Goal: Browse casually: Explore the website without a specific task or goal

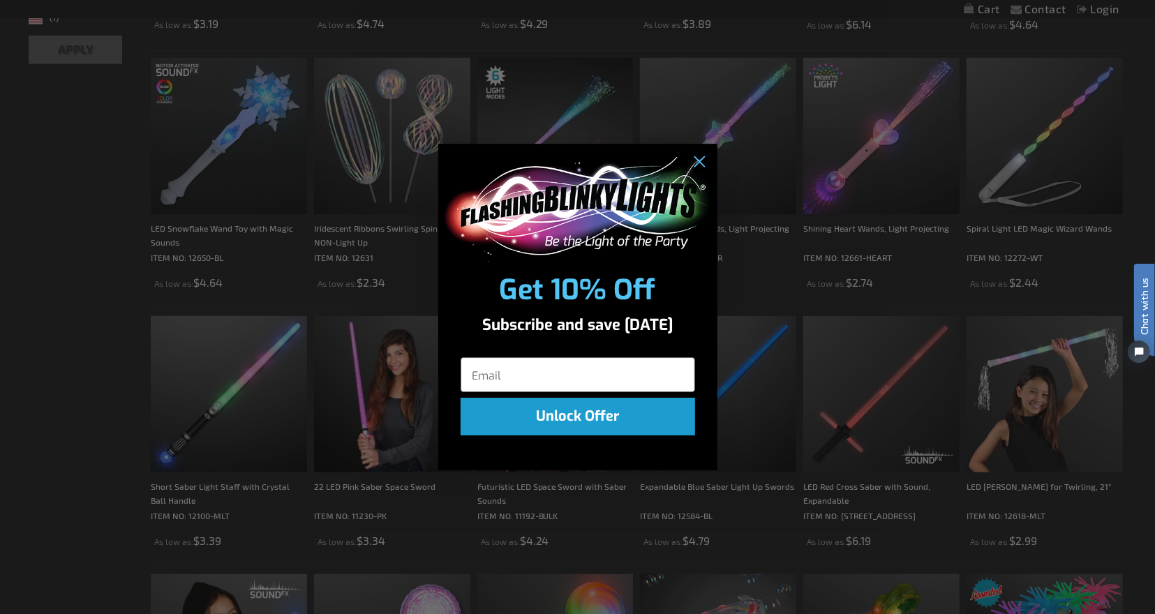
scroll to position [638, 0]
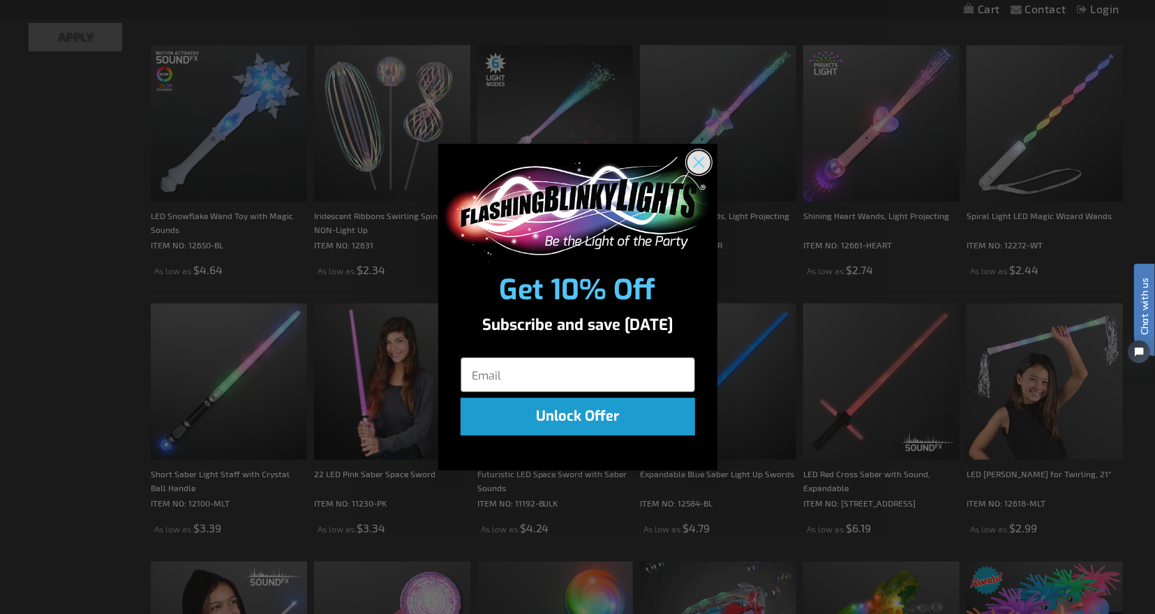
click at [696, 160] on circle "Close dialog" at bounding box center [698, 161] width 23 height 23
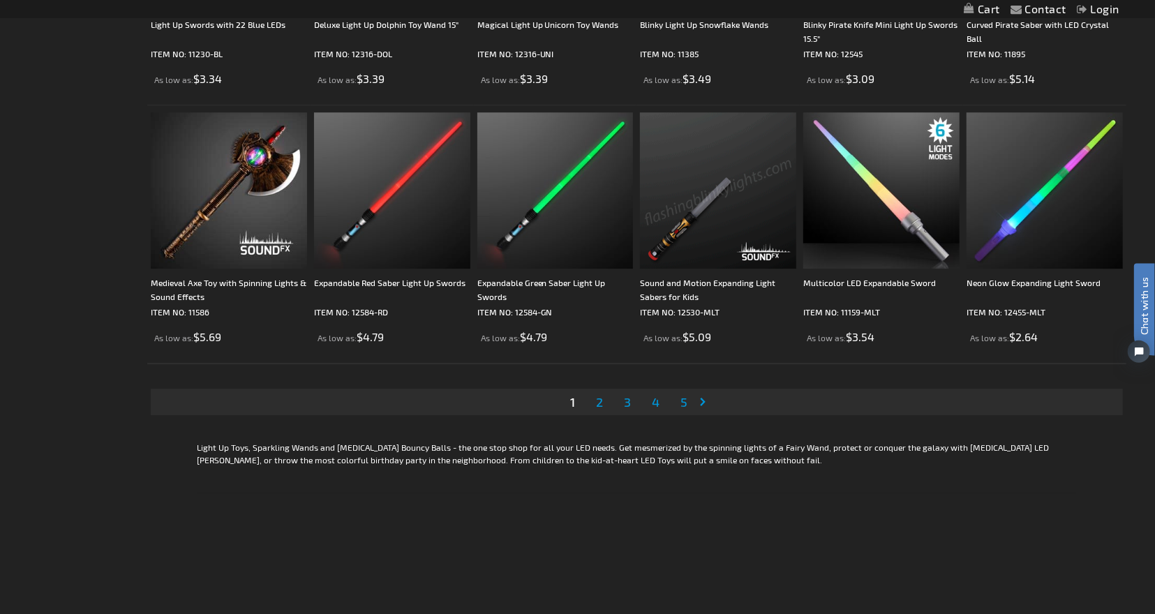
scroll to position [2642, 0]
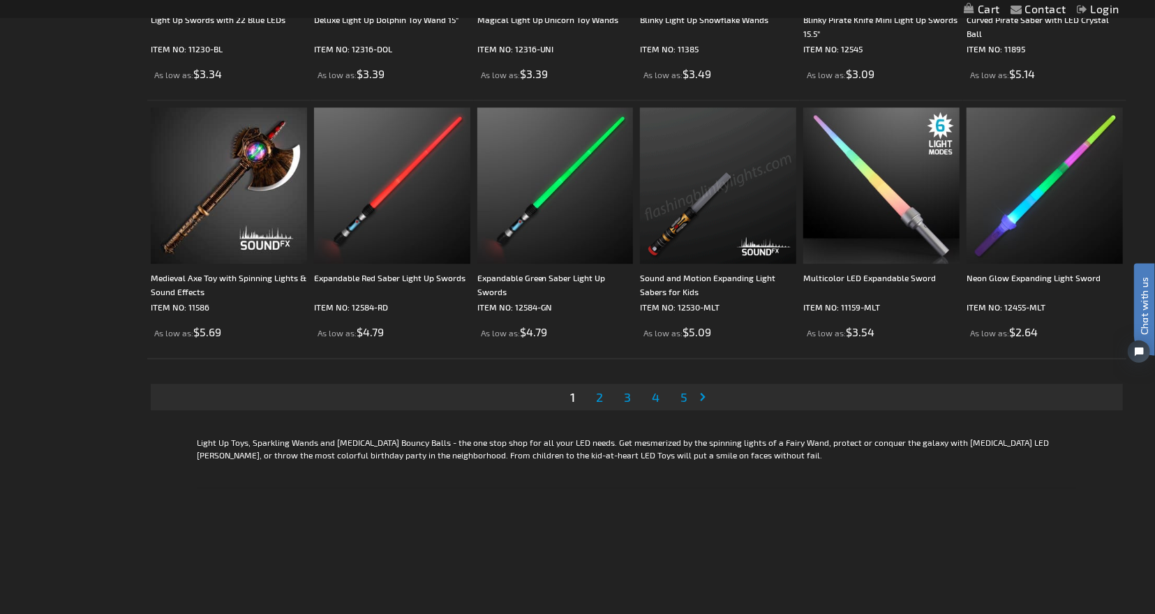
click at [600, 398] on span "2" at bounding box center [599, 397] width 7 height 15
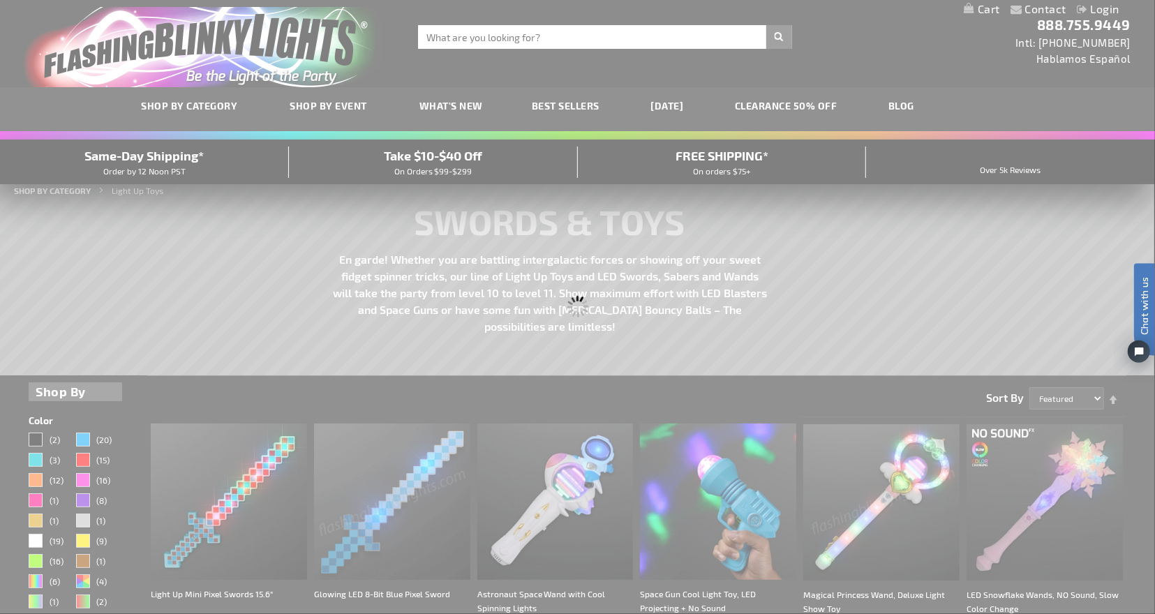
scroll to position [0, 0]
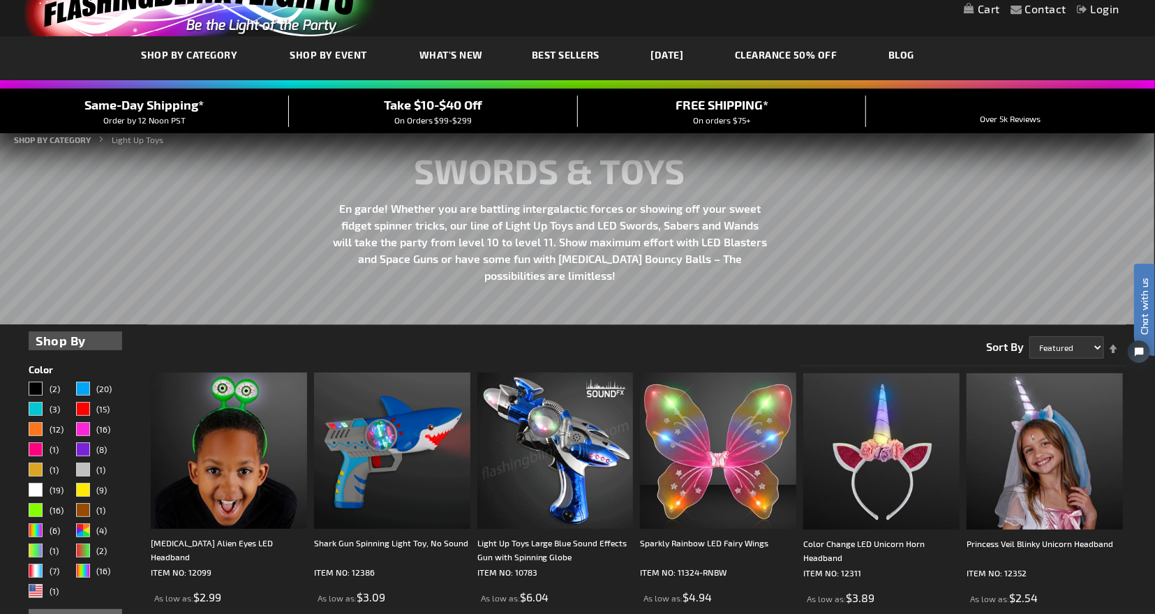
scroll to position [52, 0]
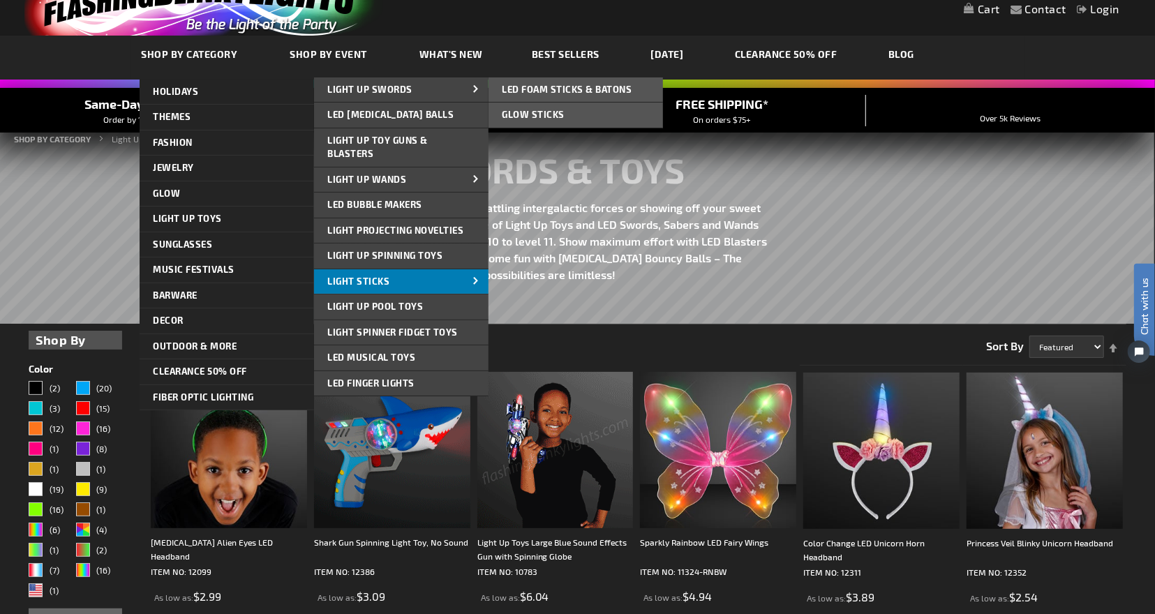
click at [374, 280] on span "Light Sticks" at bounding box center [359, 281] width 62 height 11
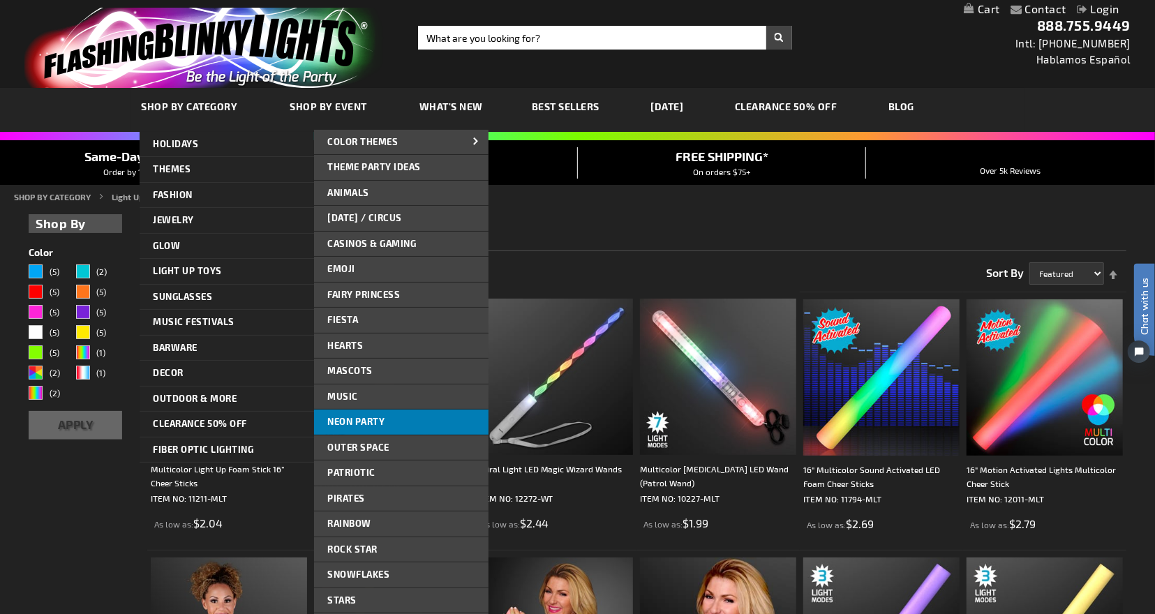
click at [369, 417] on span "Neon Party" at bounding box center [356, 421] width 57 height 11
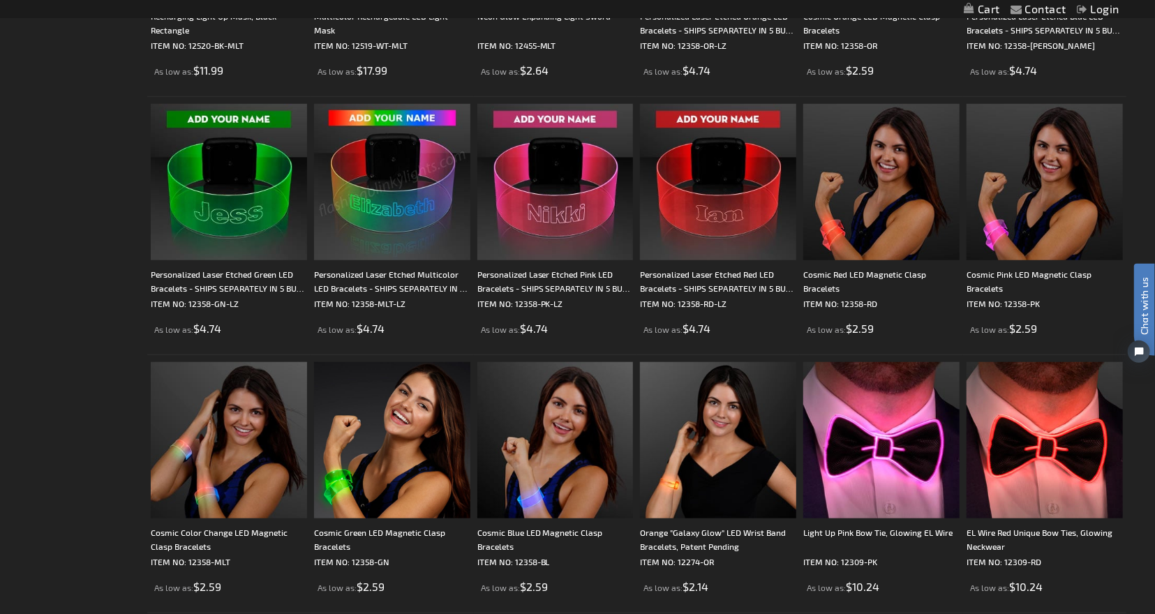
scroll to position [713, 0]
click at [836, 276] on div "Cosmic Red LED Magnetic Clasp Bracelets" at bounding box center [882, 281] width 156 height 28
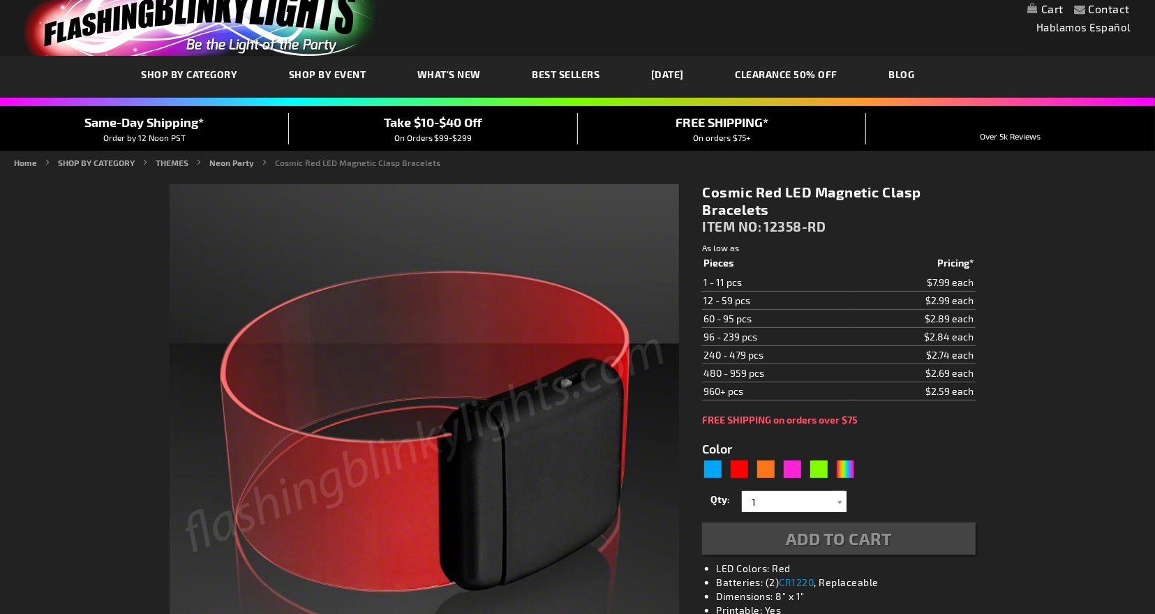
type input "5641"
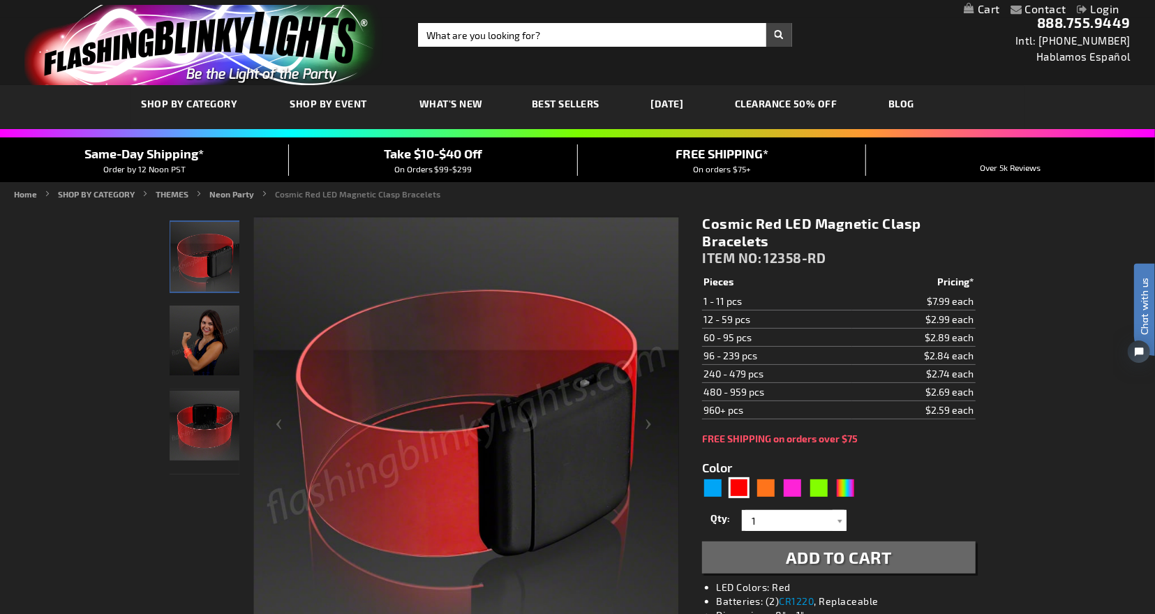
scroll to position [3, 0]
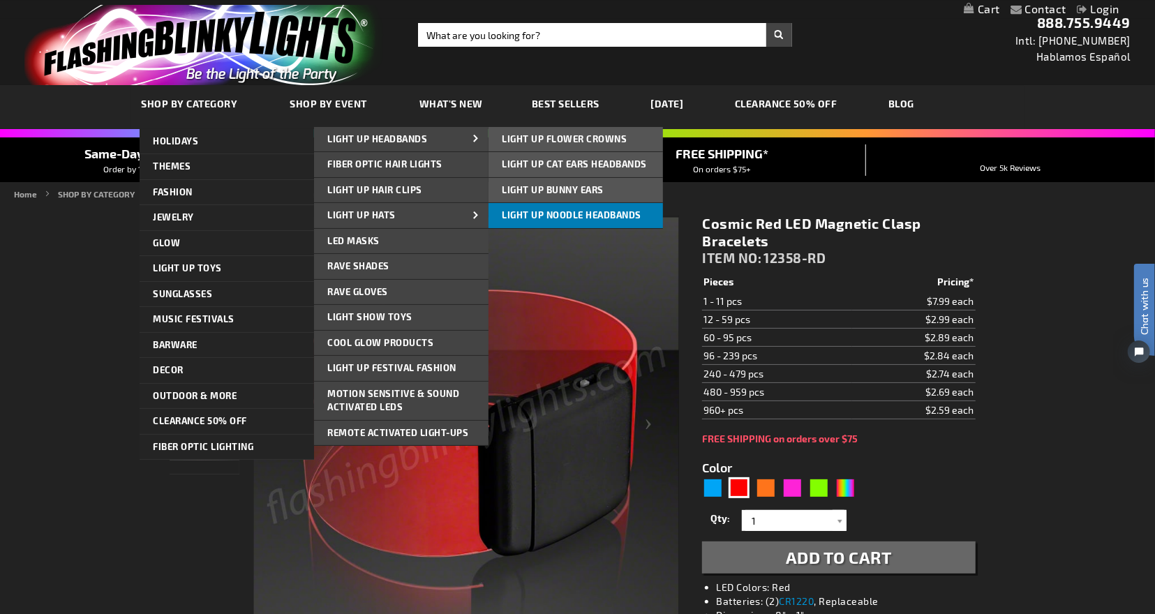
click at [520, 219] on span "Light Up Noodle Headbands" at bounding box center [573, 214] width 140 height 11
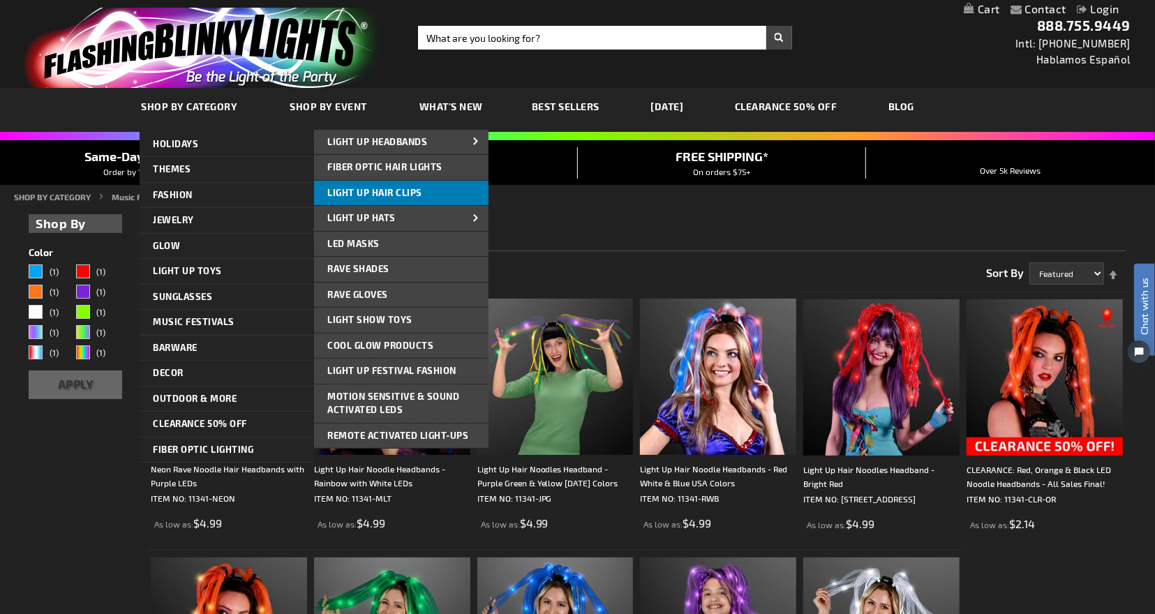
click at [411, 192] on span "Light Up Hair Clips" at bounding box center [375, 192] width 95 height 11
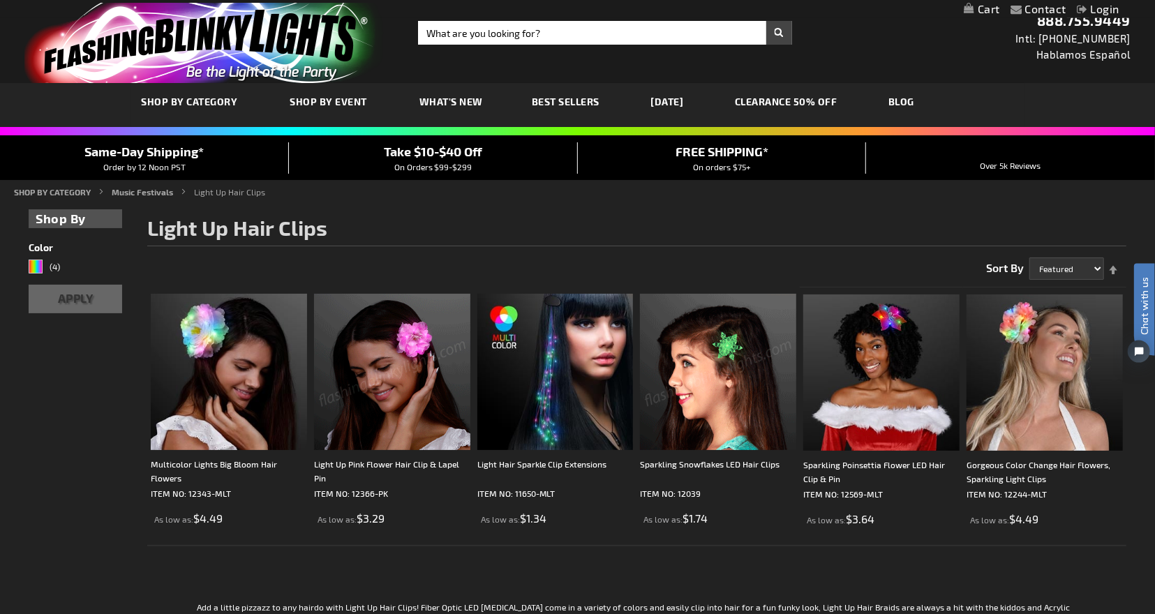
scroll to position [6, 0]
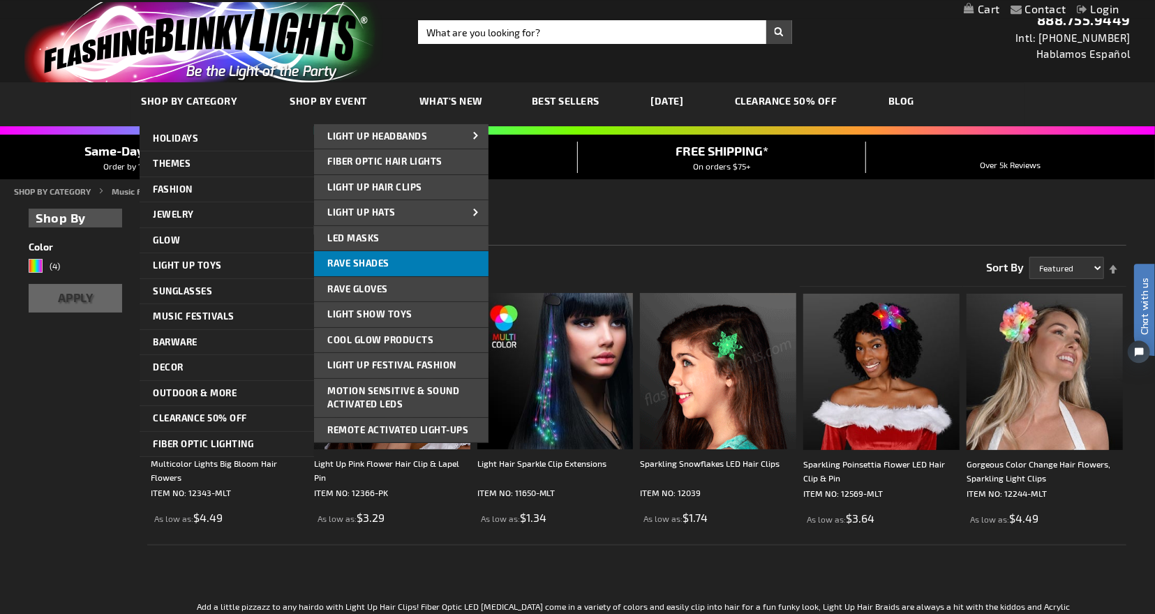
click at [371, 258] on span "Rave Shades" at bounding box center [359, 263] width 62 height 11
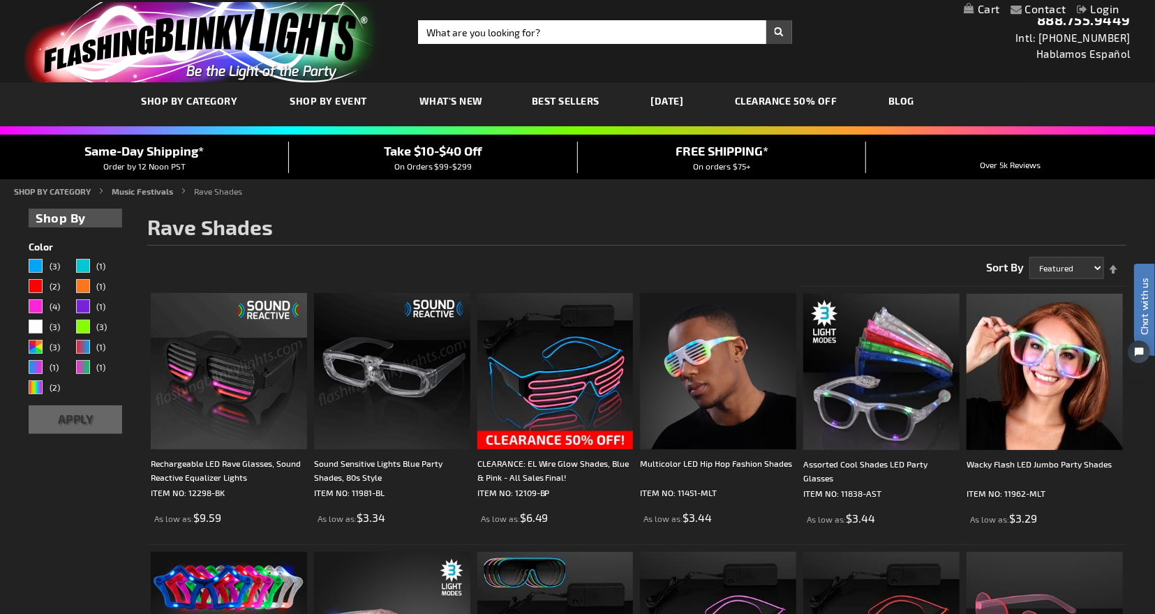
scroll to position [4, 0]
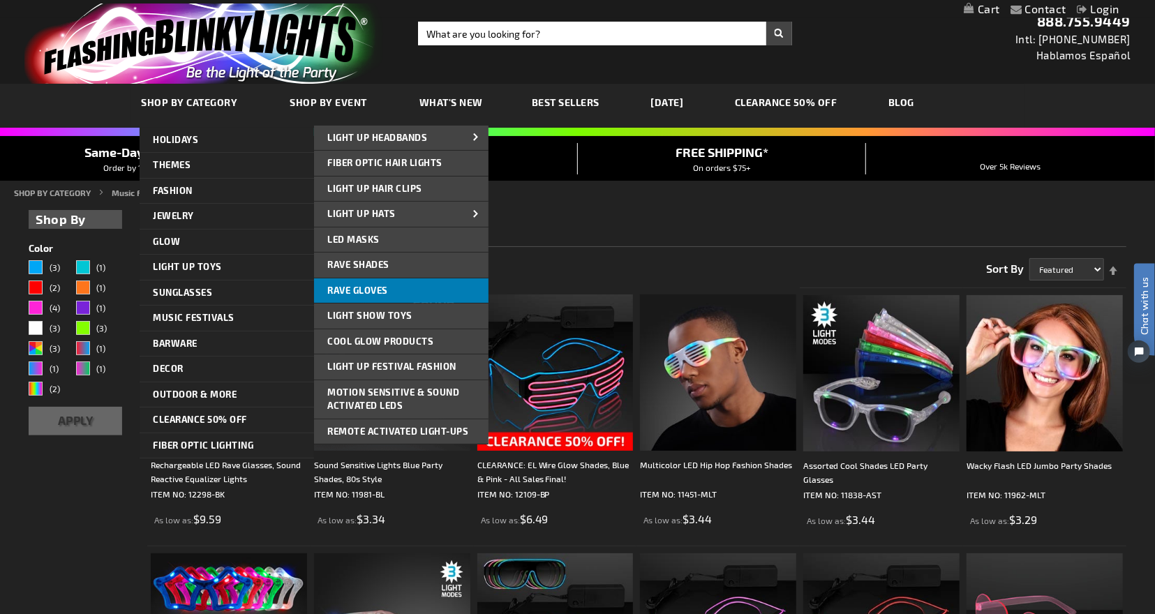
click at [365, 295] on link "Rave Gloves" at bounding box center [401, 291] width 175 height 25
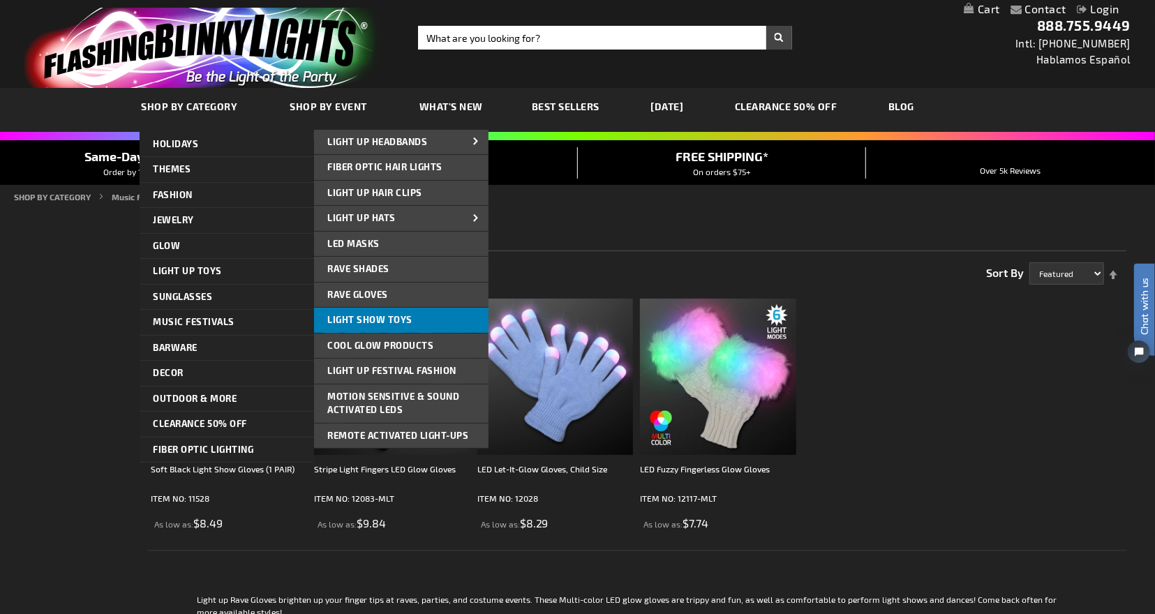
click at [346, 323] on span "Light Show Toys" at bounding box center [370, 319] width 85 height 11
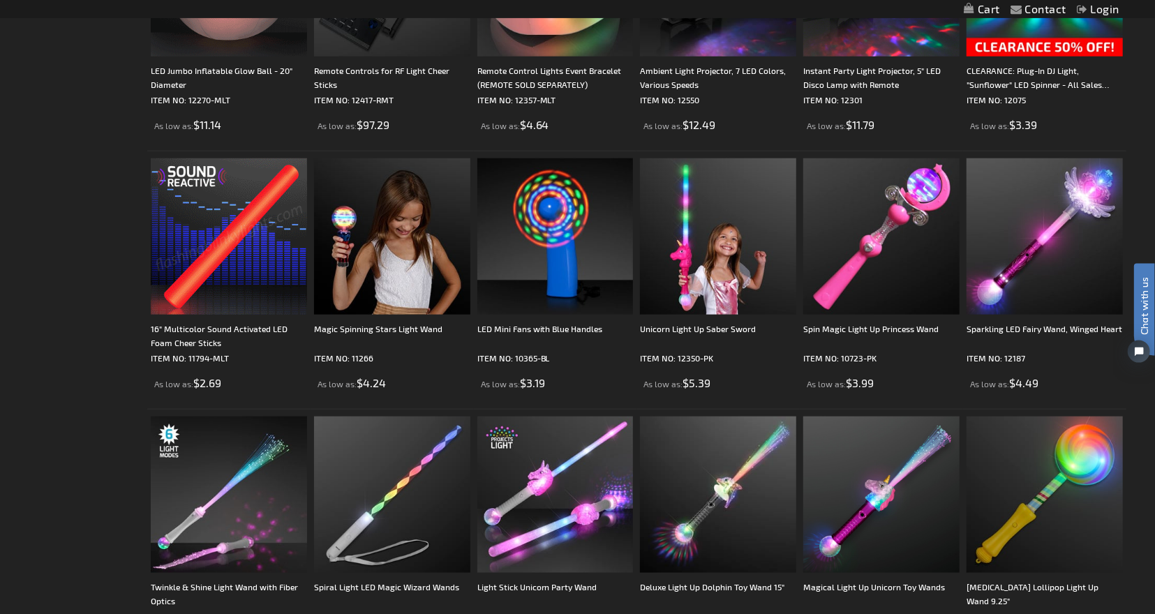
scroll to position [916, 0]
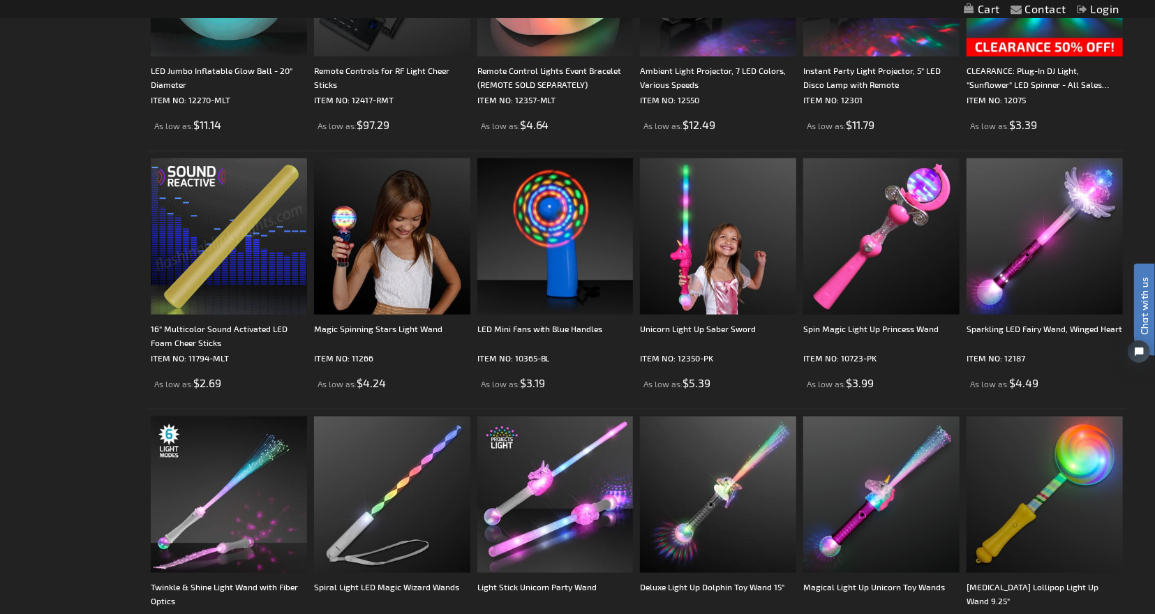
click at [280, 320] on div "16" Multicolor Sound Activated LED Foam Cheer Sticks ITEM NO: 11794-MLT As low …" at bounding box center [229, 274] width 156 height 232
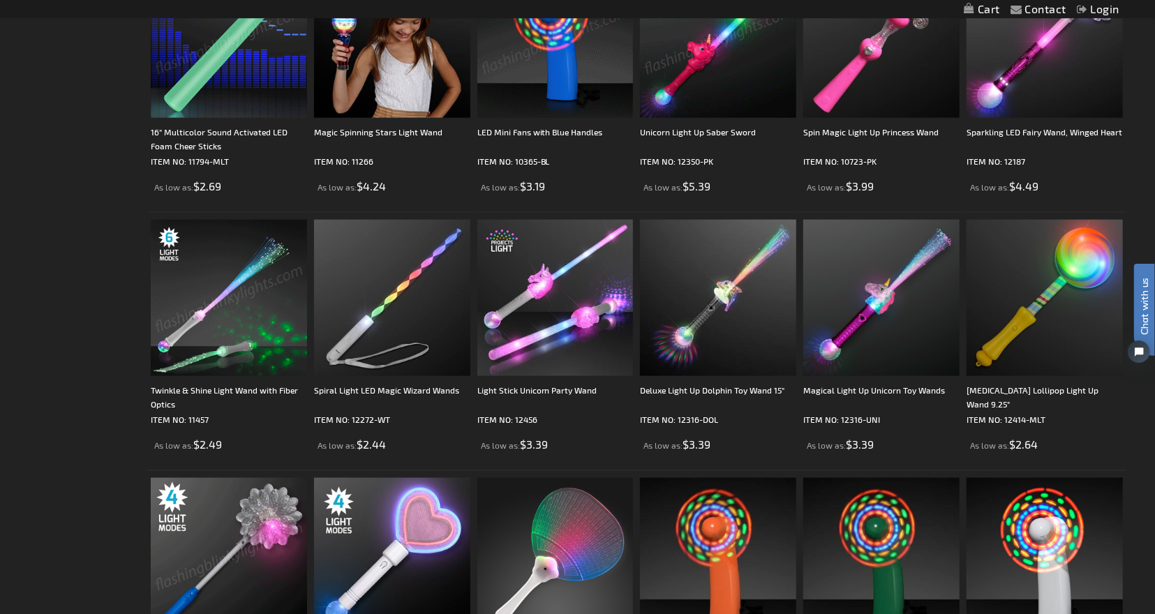
scroll to position [1113, 0]
